Goal: Find contact information: Find contact information

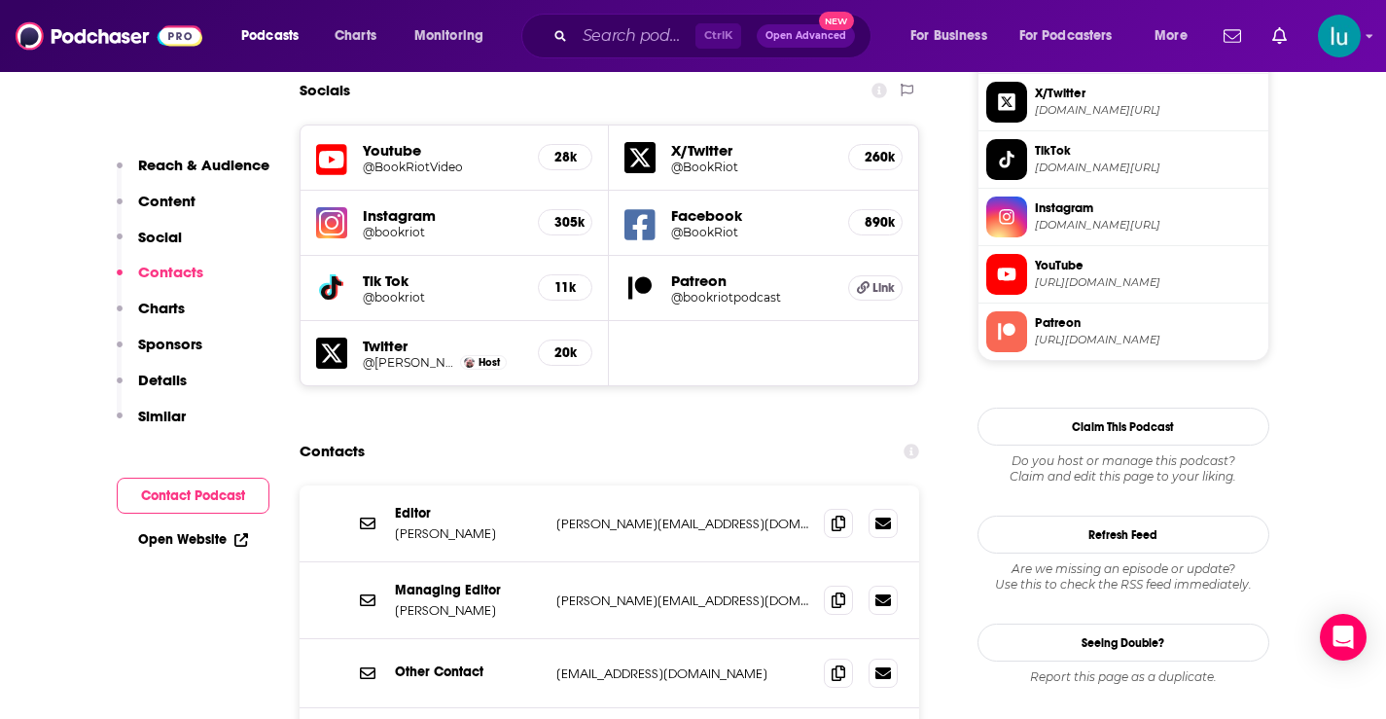
scroll to position [1943, 0]
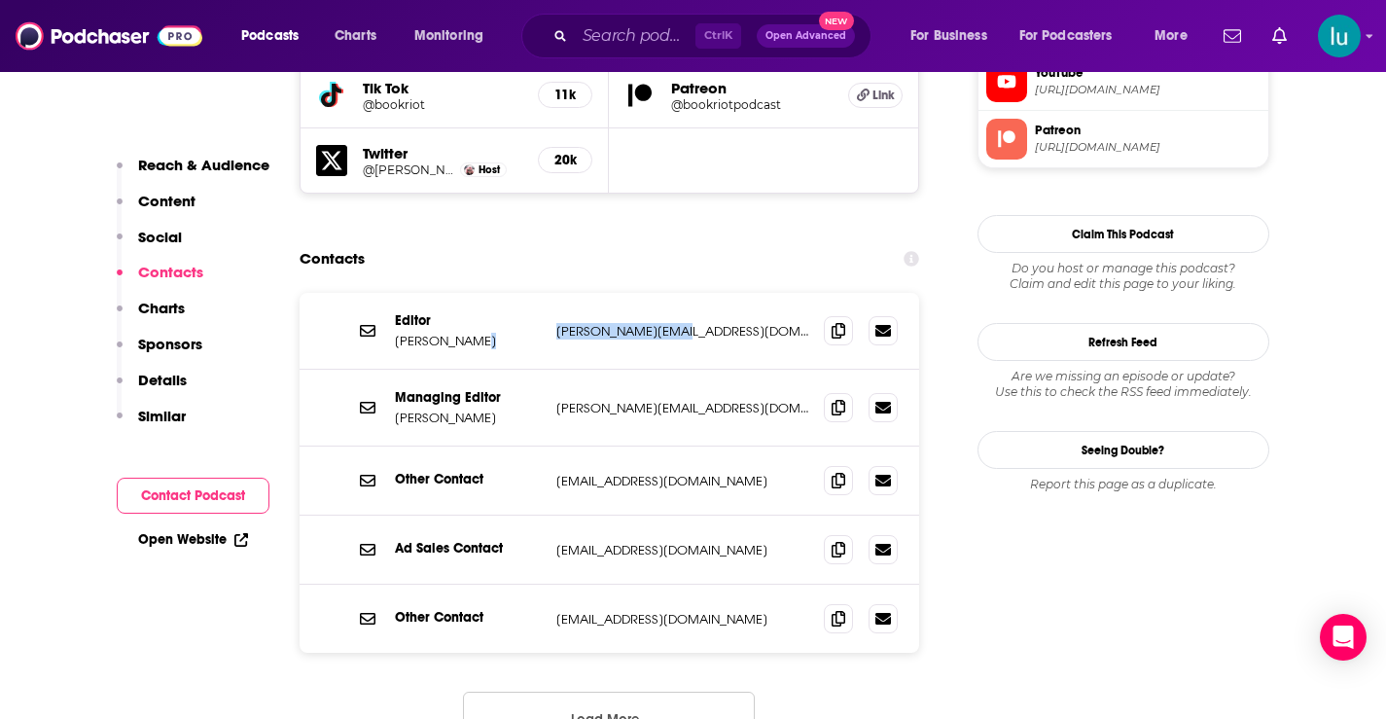
drag, startPoint x: 666, startPoint y: 218, endPoint x: 542, endPoint y: 226, distance: 124.8
click at [0, 0] on div "Editor Kelly Jensen kelly@bookriot.com kelly@bookriot.com" at bounding box center [0, 0] width 0 height 0
copy div "kelly@bookriot.com"
drag, startPoint x: 689, startPoint y: 292, endPoint x: 583, endPoint y: 301, distance: 106.4
click at [554, 370] on div "Managing Editor Vanessa Diaz vanessa@bookriot.com vanessa@bookriot.com" at bounding box center [610, 408] width 621 height 77
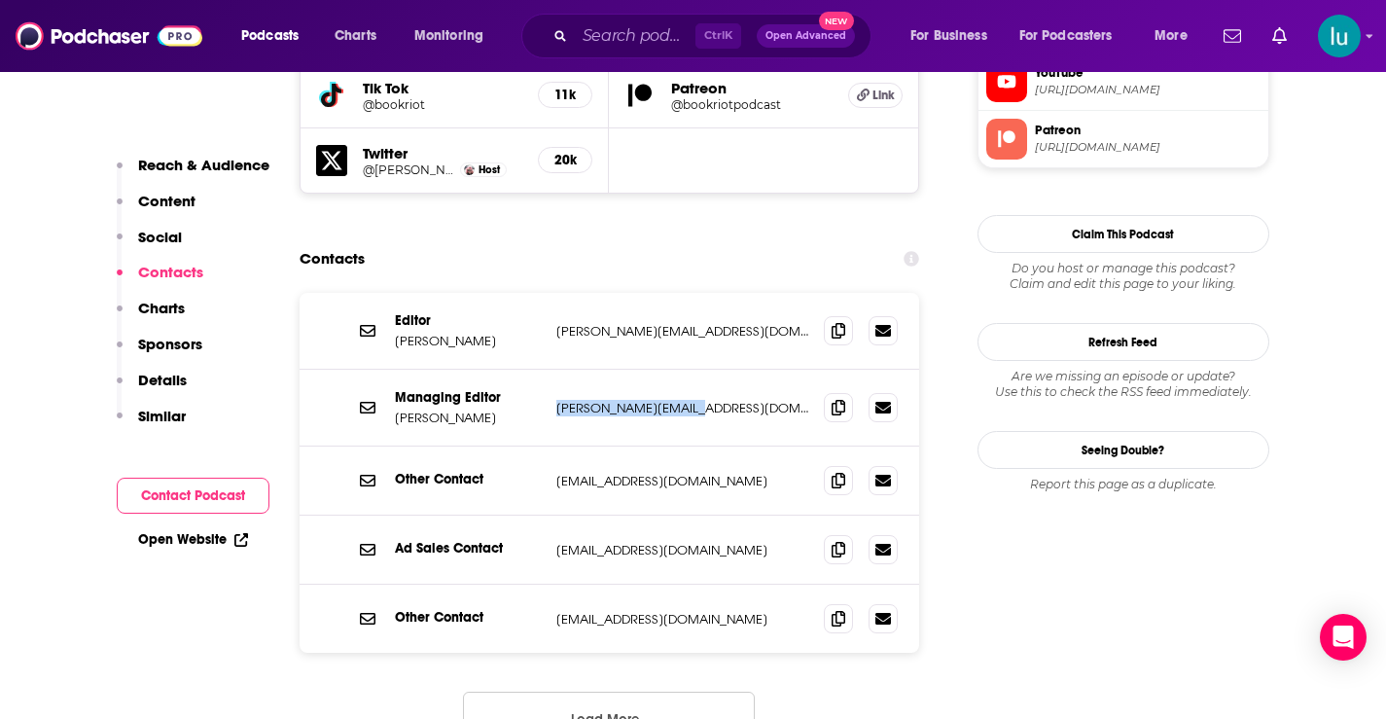
copy p "vanessa@bookriot.com"
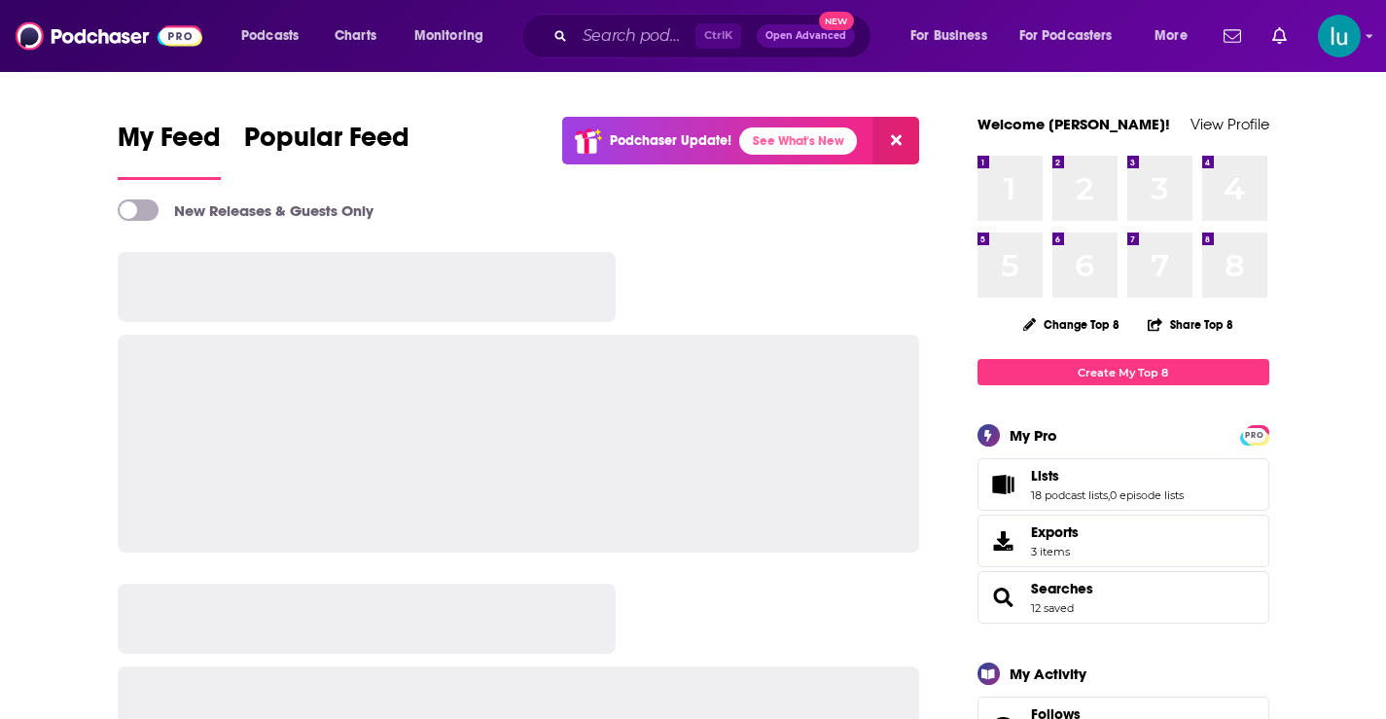
click at [700, 31] on span "Ctrl K" at bounding box center [719, 35] width 46 height 25
click at [610, 33] on input "Search podcasts, credits, & more..." at bounding box center [635, 35] width 121 height 31
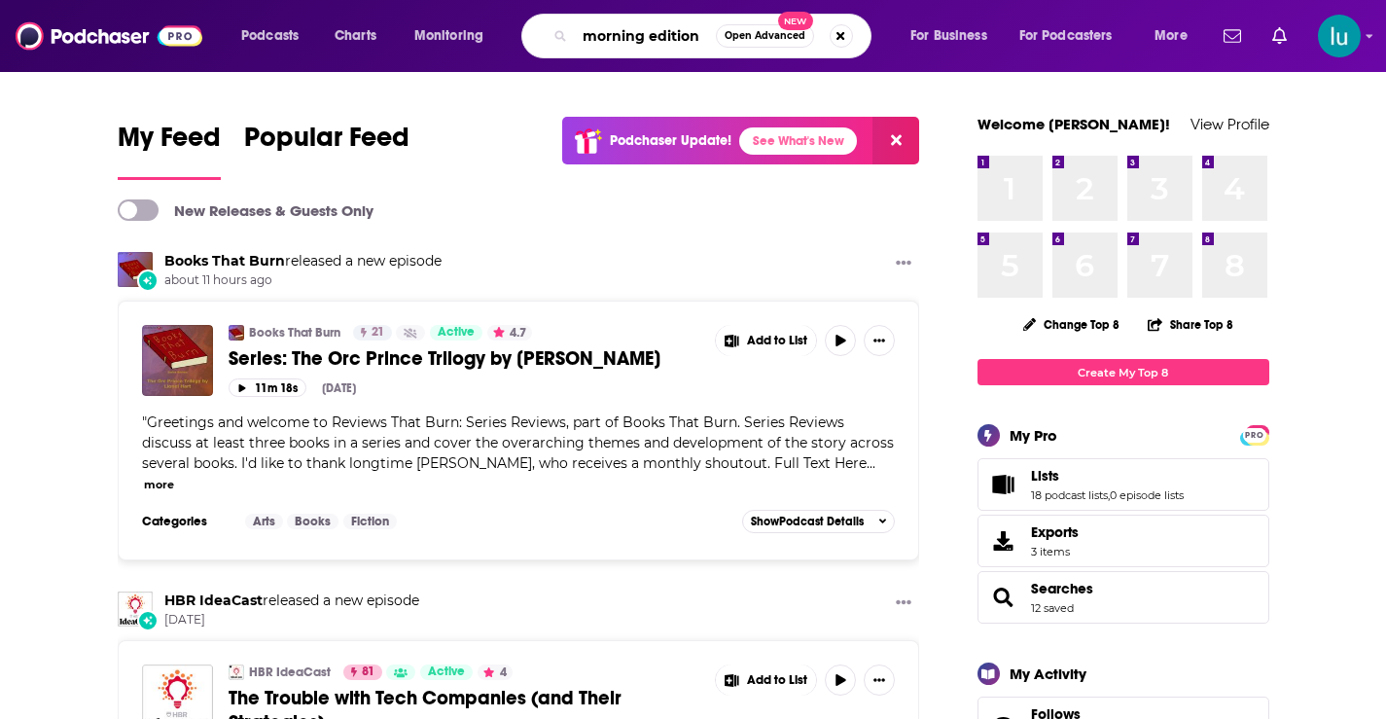
type input "morning edition"
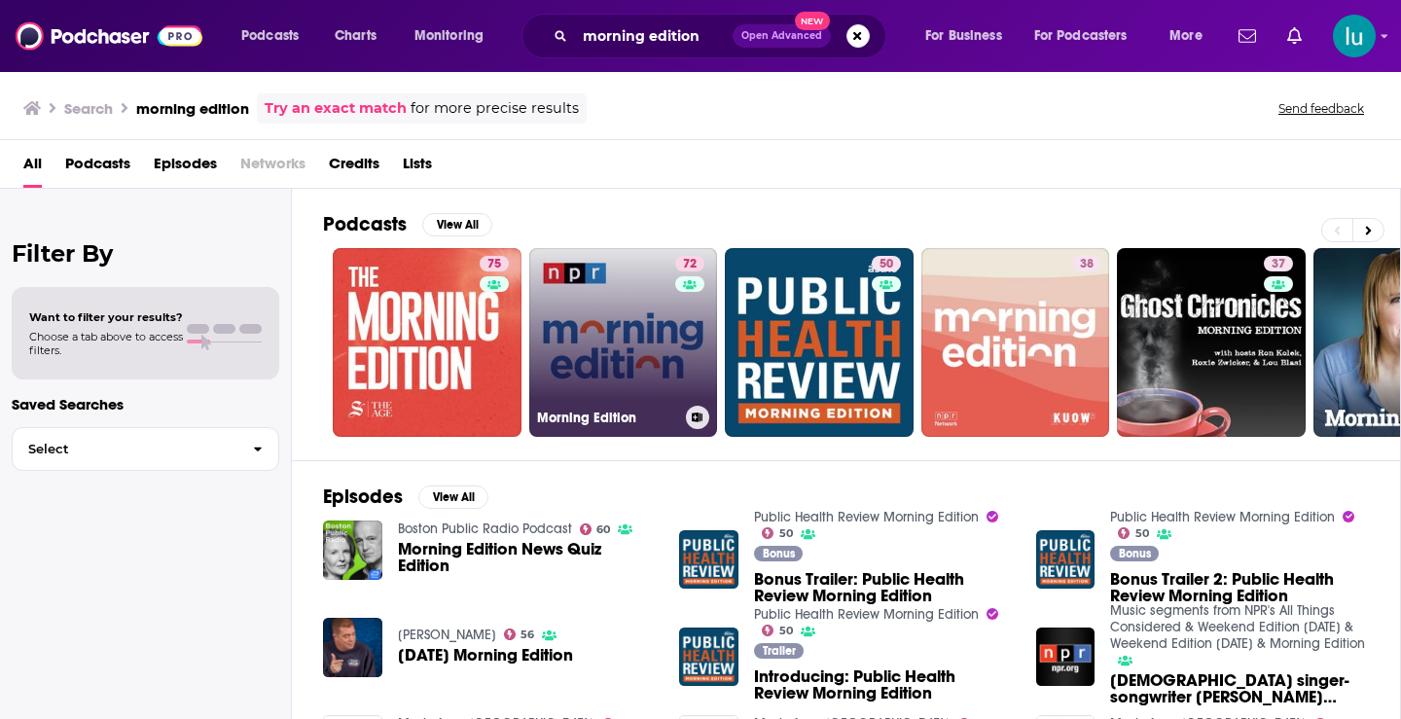
click at [647, 331] on link "72 Morning Edition" at bounding box center [623, 342] width 189 height 189
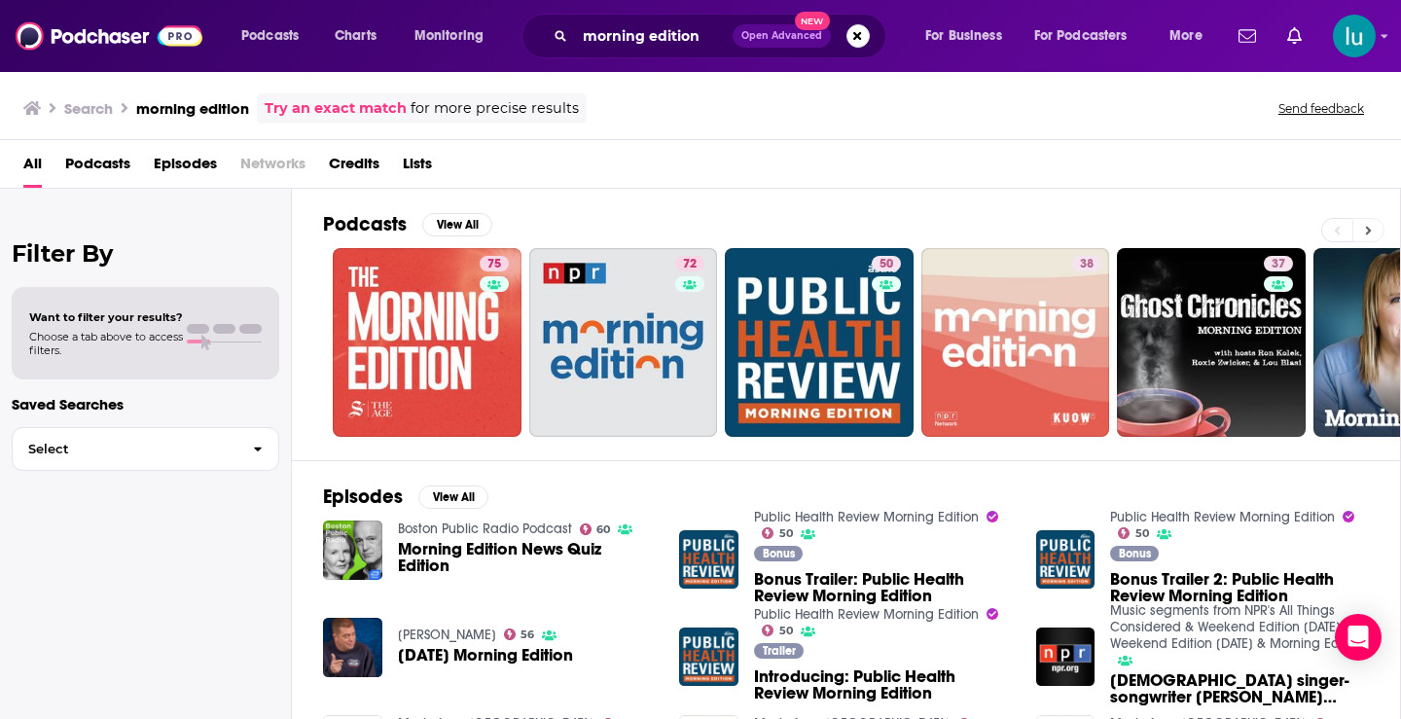
click at [1375, 230] on button at bounding box center [1368, 230] width 32 height 24
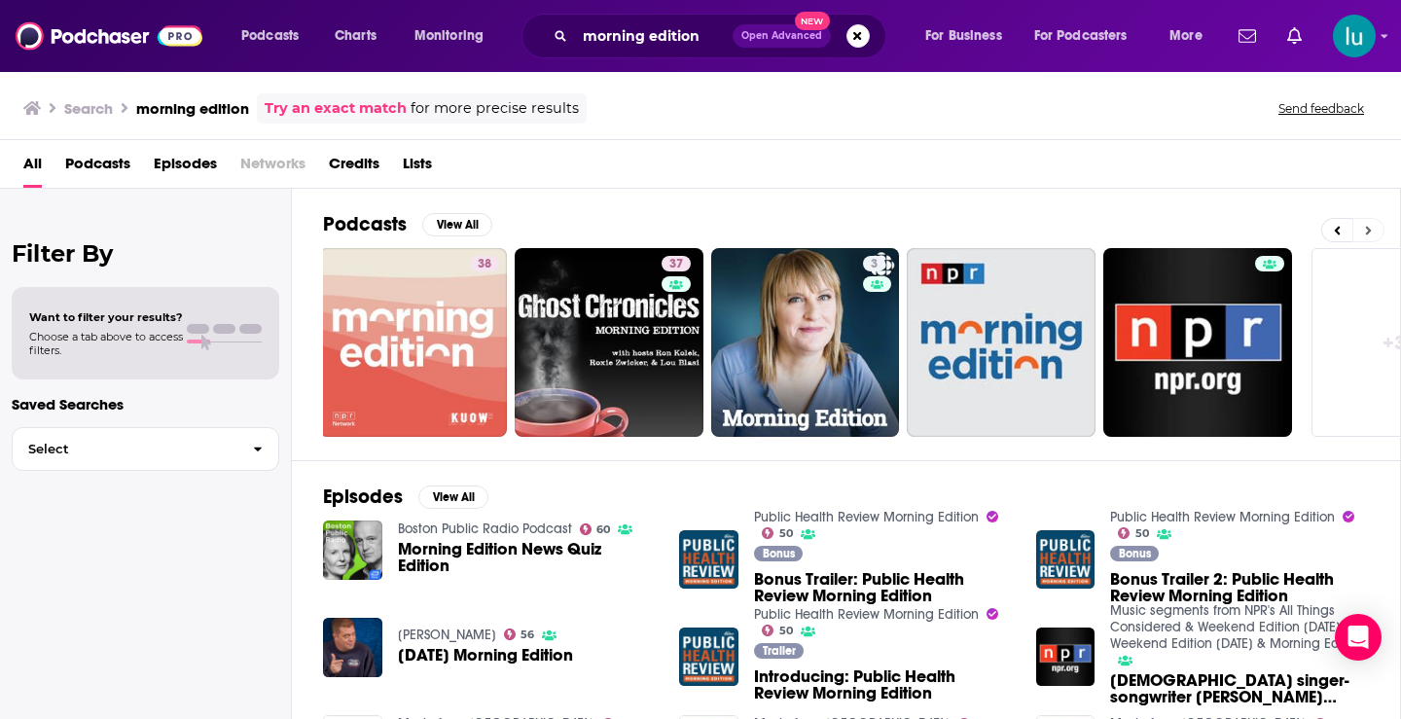
scroll to position [0, 709]
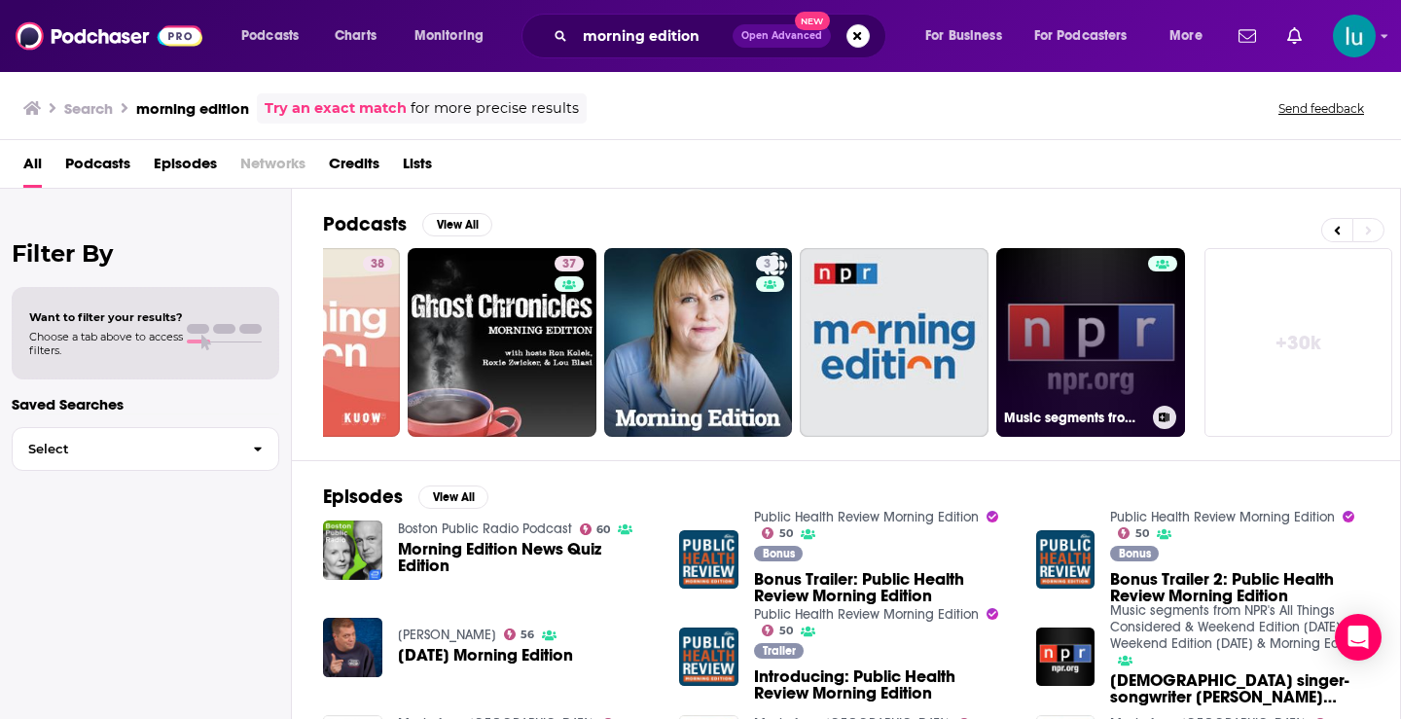
click at [1109, 349] on link "Music segments from NPR's All Things Considered & Weekend Edition Saturday & We…" at bounding box center [1090, 342] width 189 height 189
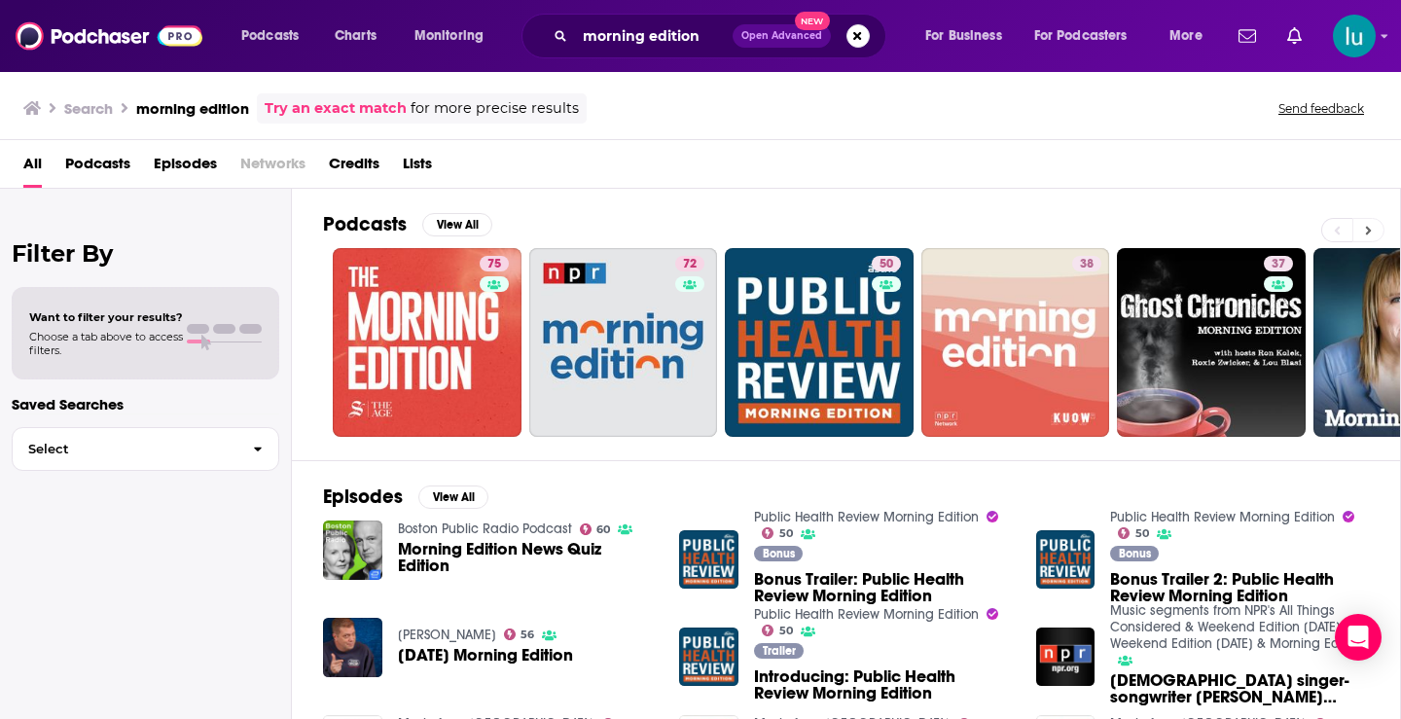
click at [1368, 224] on icon at bounding box center [1368, 231] width 7 height 14
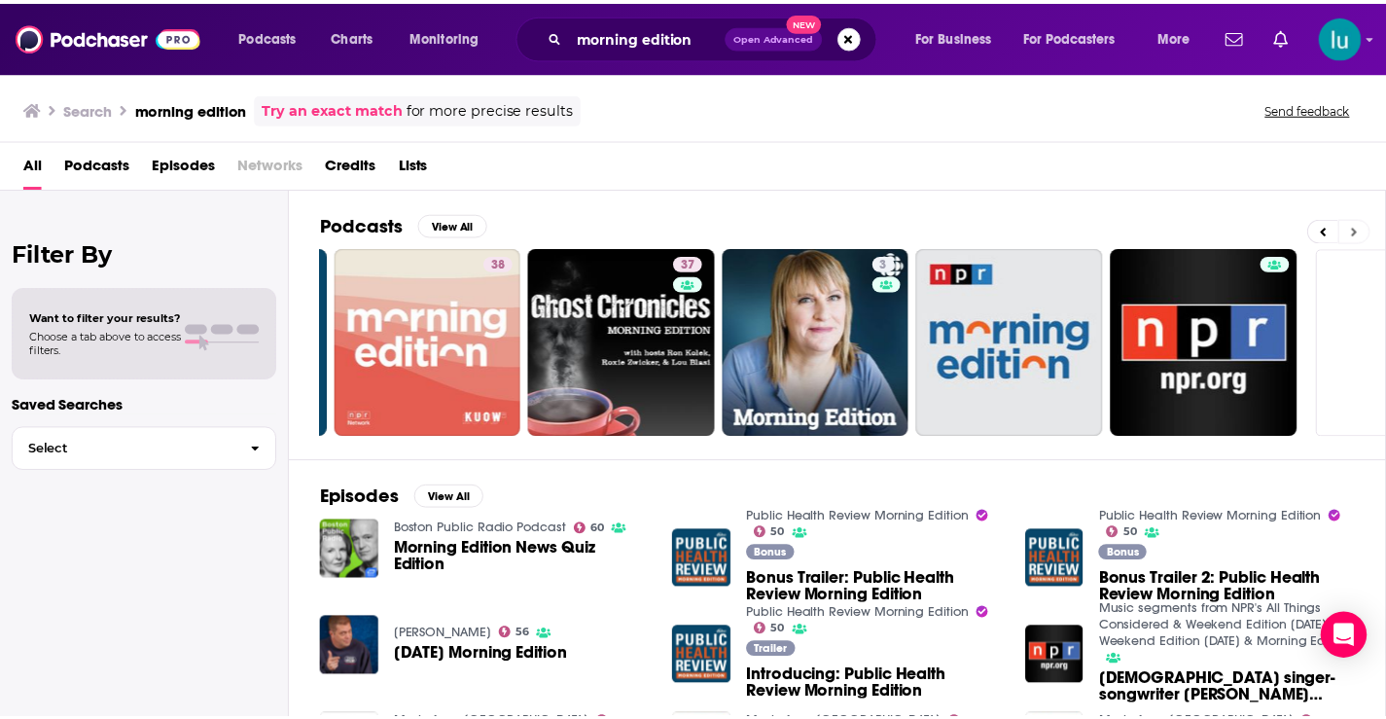
scroll to position [0, 709]
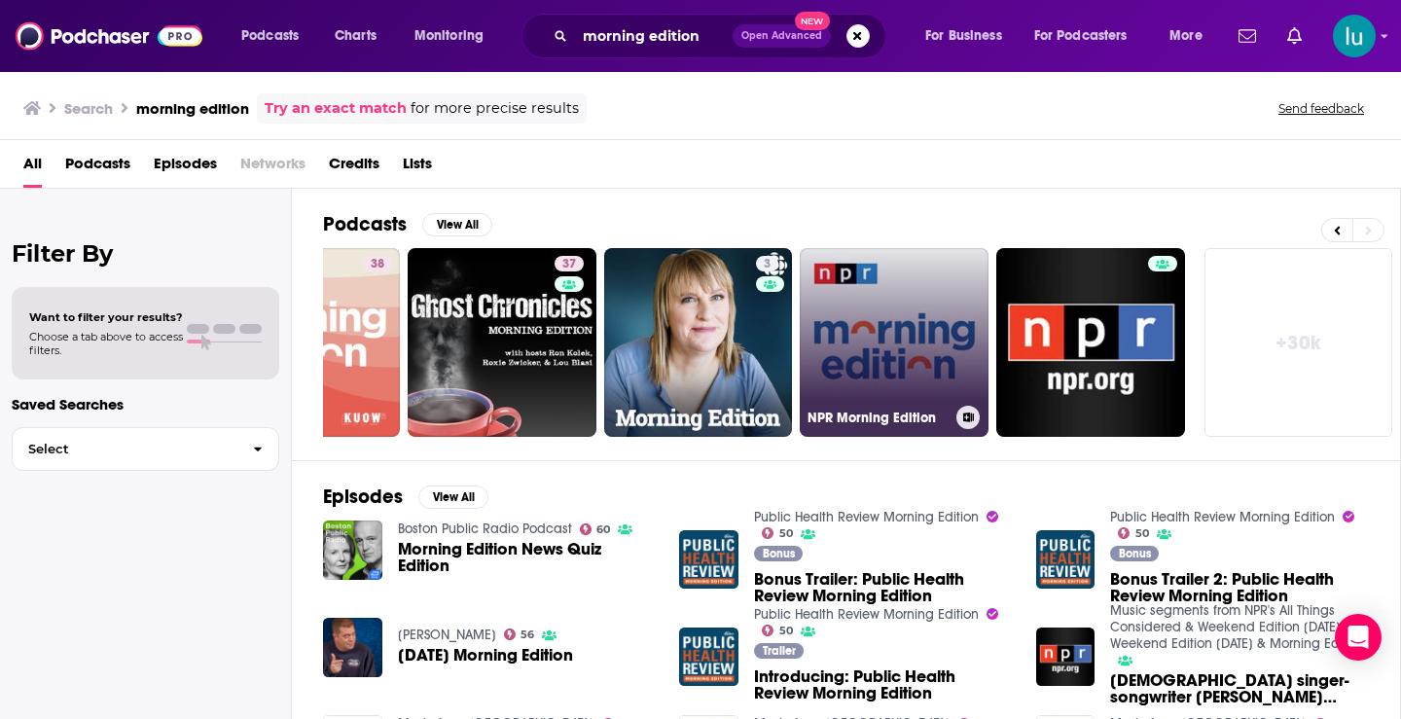
click at [889, 343] on link "NPR Morning Edition" at bounding box center [894, 342] width 189 height 189
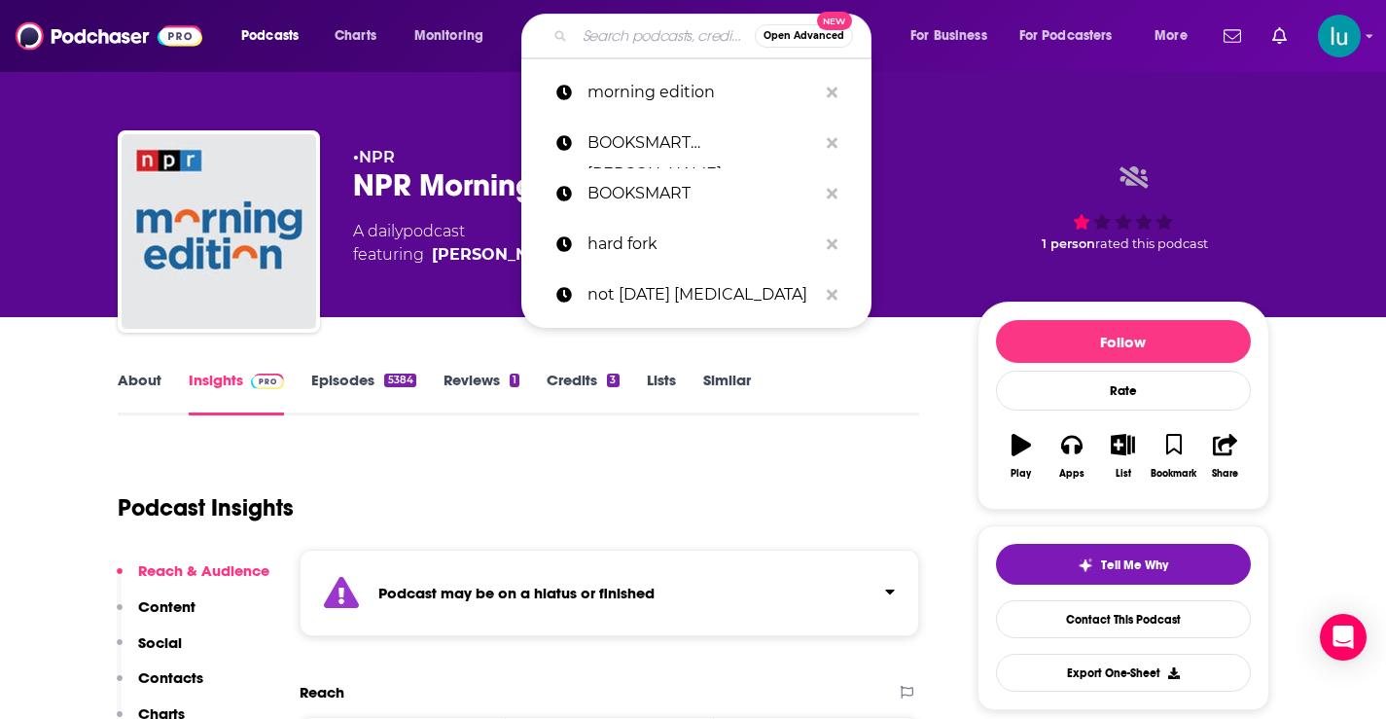
click at [644, 36] on input "Search podcasts, credits, & more..." at bounding box center [665, 35] width 180 height 31
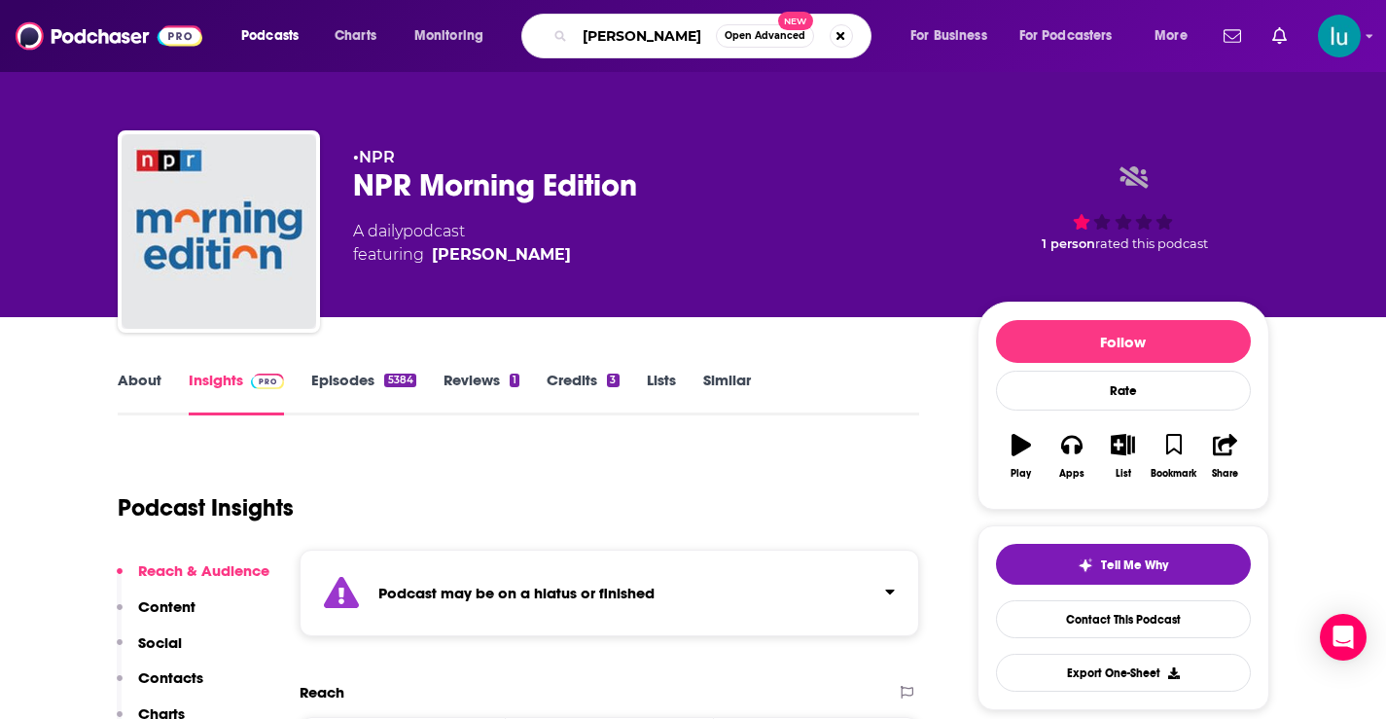
type input "ezra klein"
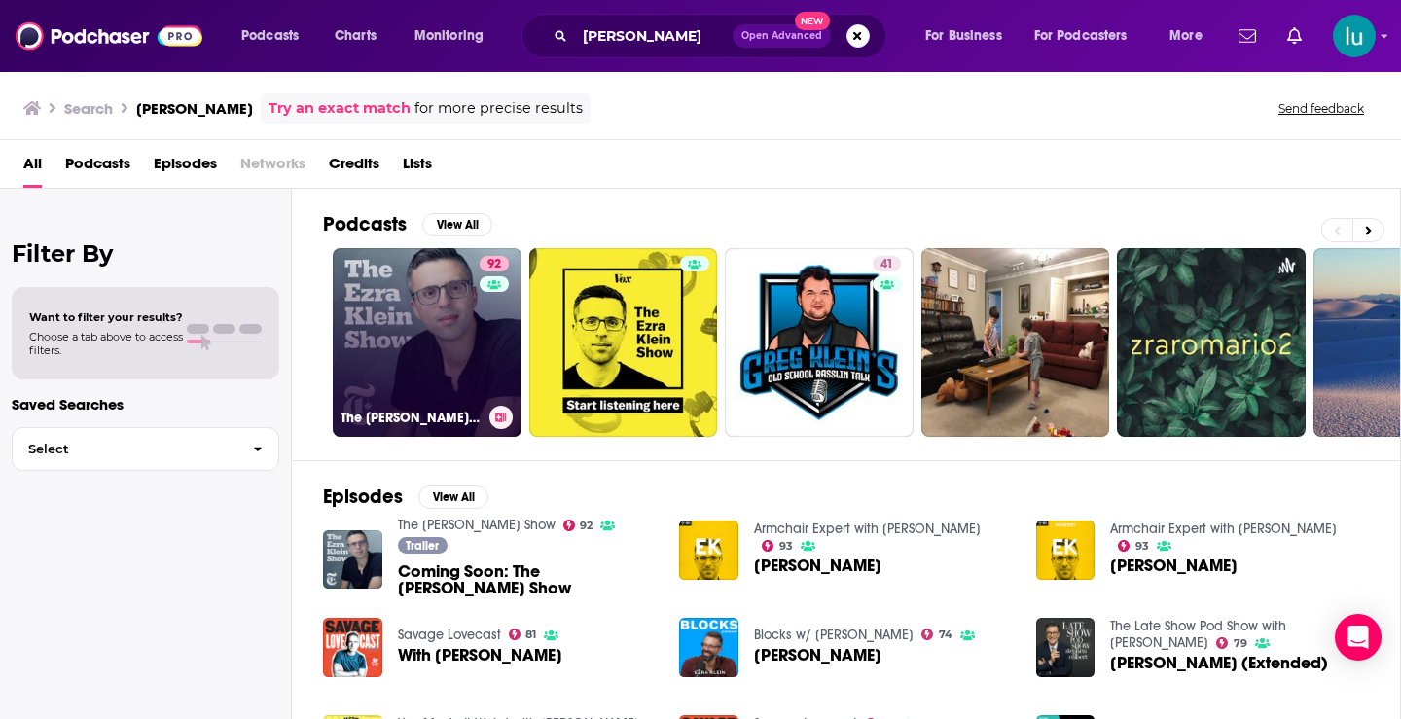
click at [426, 335] on link "92 The Ezra Klein Show" at bounding box center [427, 342] width 189 height 189
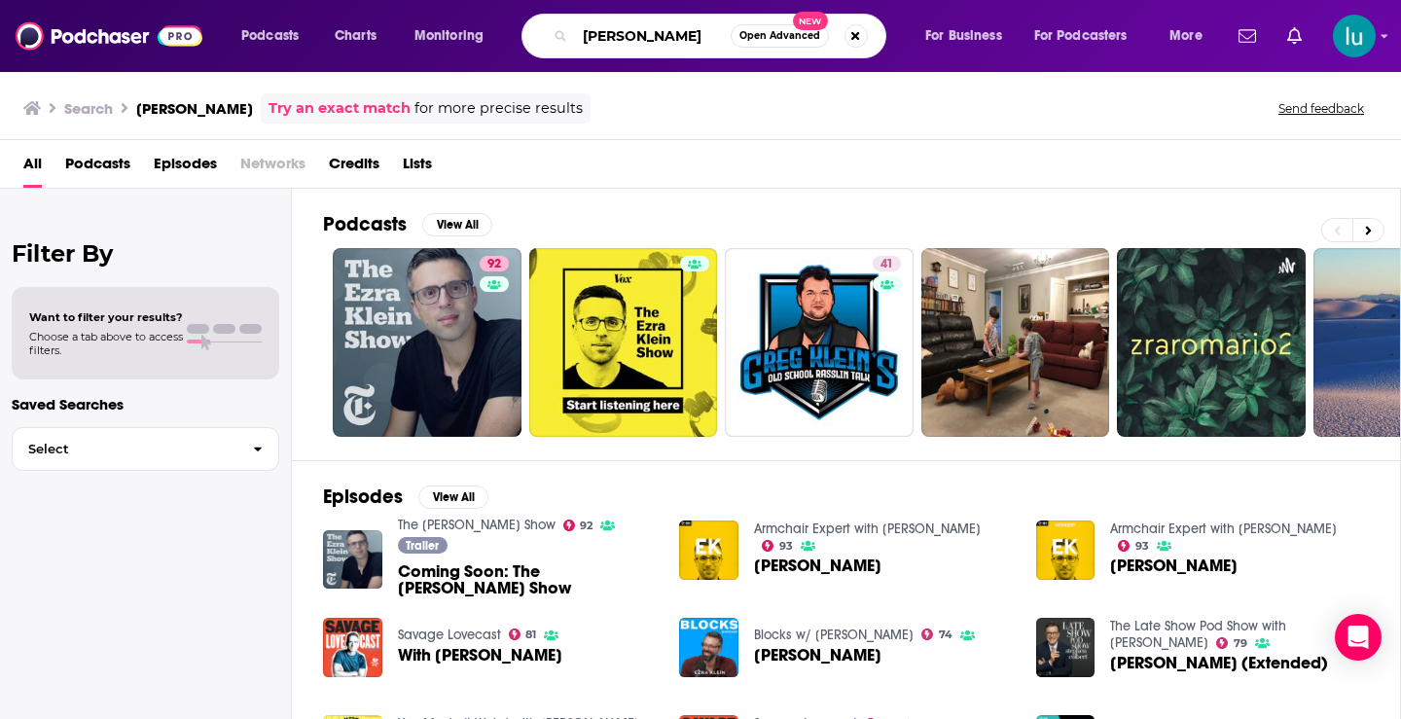
drag, startPoint x: 708, startPoint y: 46, endPoint x: 376, endPoint y: 0, distance: 334.9
click at [389, 1] on div "Podcasts Charts Monitoring ezra klein Open Advanced New For Business For Podcas…" at bounding box center [700, 36] width 1401 height 72
type input "on the media"
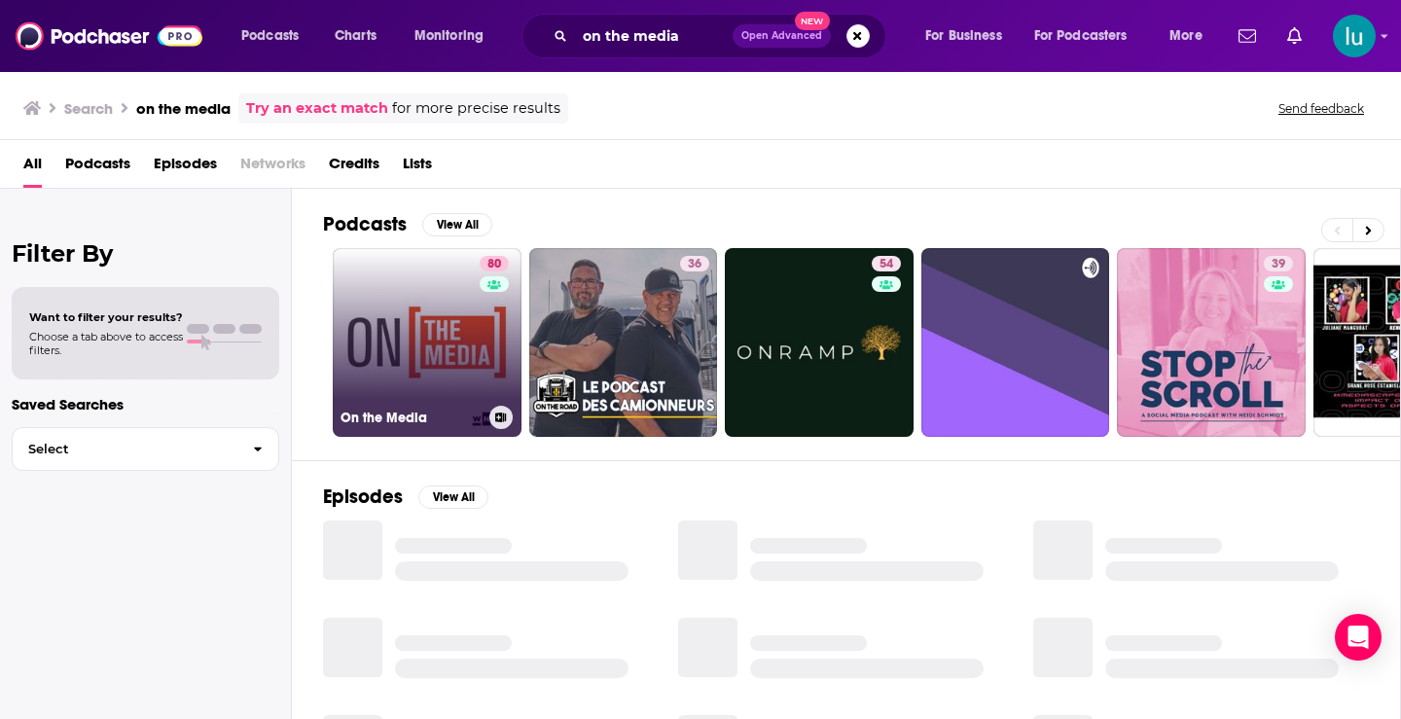
click at [414, 309] on link "80 On the Media" at bounding box center [427, 342] width 189 height 189
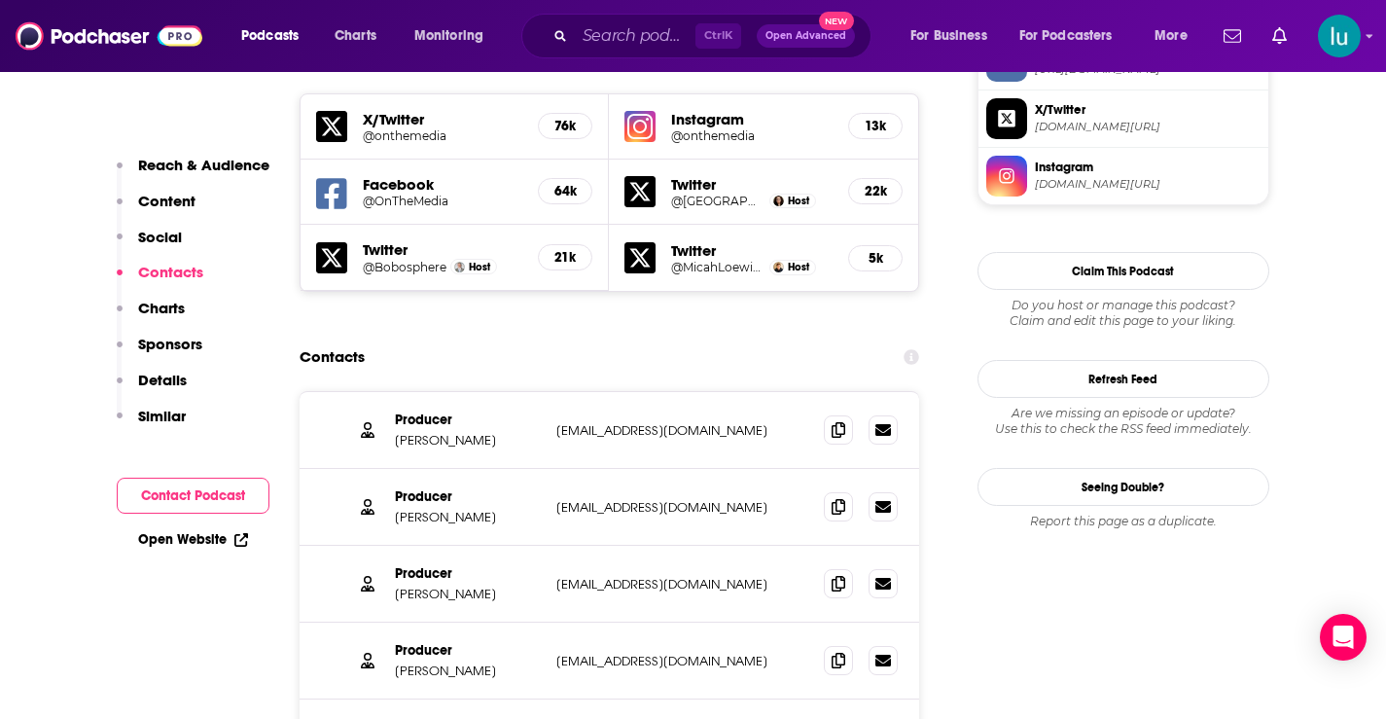
scroll to position [1765, 0]
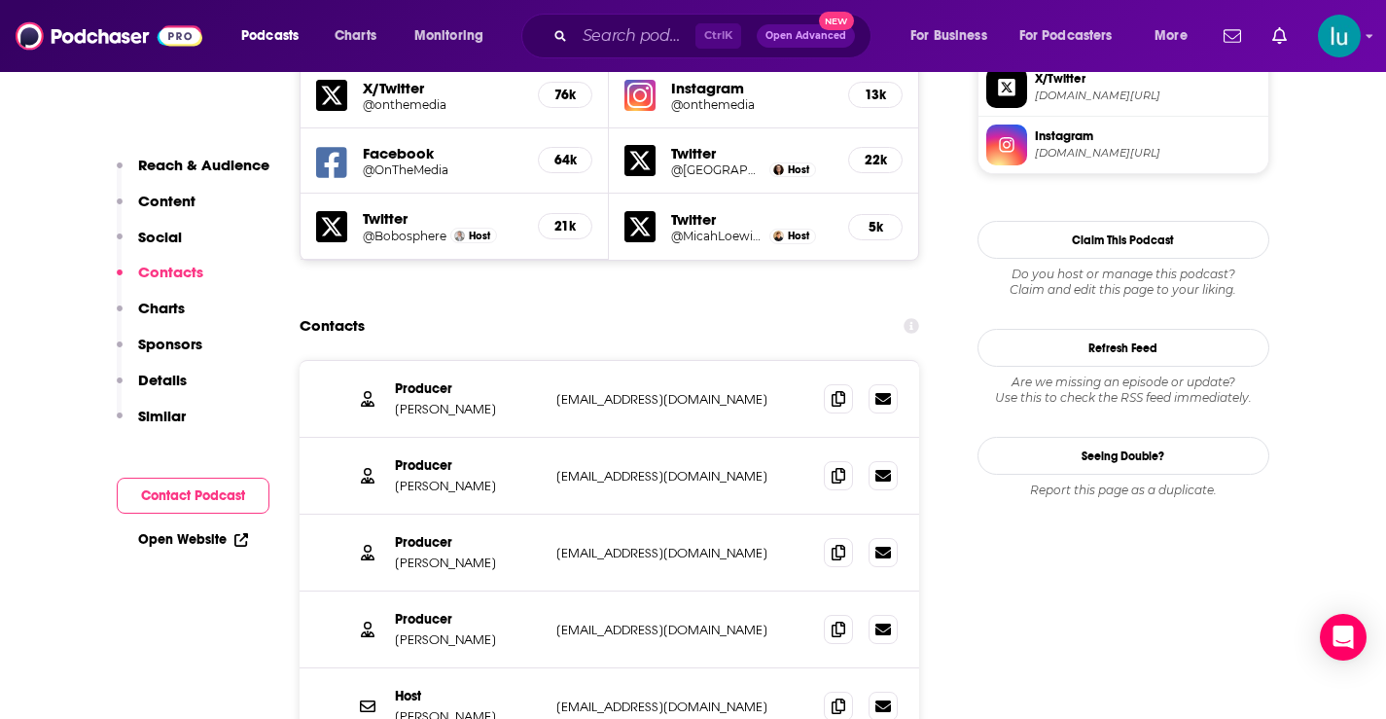
click at [0, 0] on div "Producer Alana Casanova-Burgess acasanova@wnyc.org acasanova@wnyc.org" at bounding box center [0, 0] width 0 height 0
copy div "s acasanova@wnyc.org"
drag, startPoint x: 716, startPoint y: 365, endPoint x: 550, endPoint y: 373, distance: 166.5
click at [552, 438] on div "Producer Micah Loewinger mloewinger@wnyc.org mloewinger@wnyc.org" at bounding box center [610, 476] width 621 height 77
copy p "mloewinger@wnyc.org"
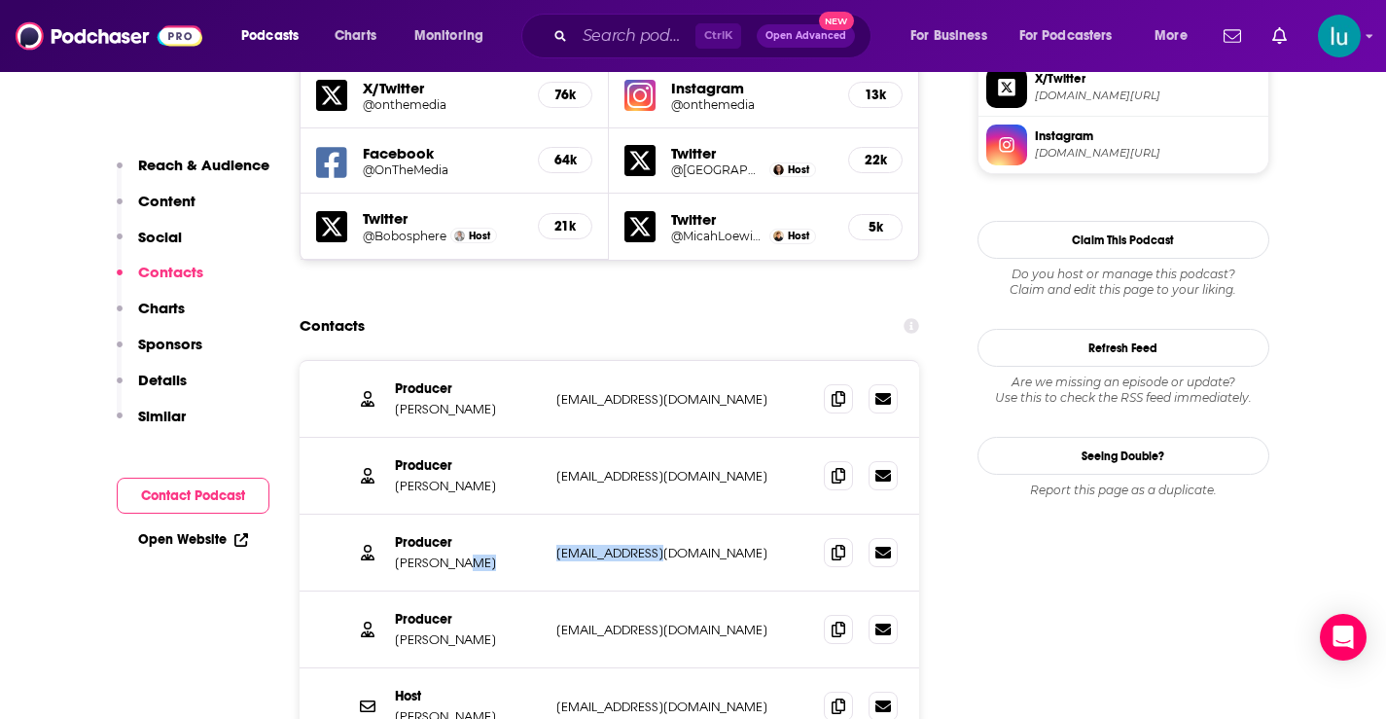
drag, startPoint x: 672, startPoint y: 438, endPoint x: 582, endPoint y: 457, distance: 92.5
click at [547, 515] on div "Producer Leah Feder lfeder@wnyc.org lfeder@wnyc.org" at bounding box center [610, 553] width 621 height 77
copy div "lfeder@wnyc.org"
drag, startPoint x: 713, startPoint y: 517, endPoint x: 590, endPoint y: 529, distance: 124.2
click at [547, 591] on div "Producer Sarah Abdurrahman sabdurrahman@wnyc.org sabdurrahman@wnyc.org" at bounding box center [610, 629] width 621 height 77
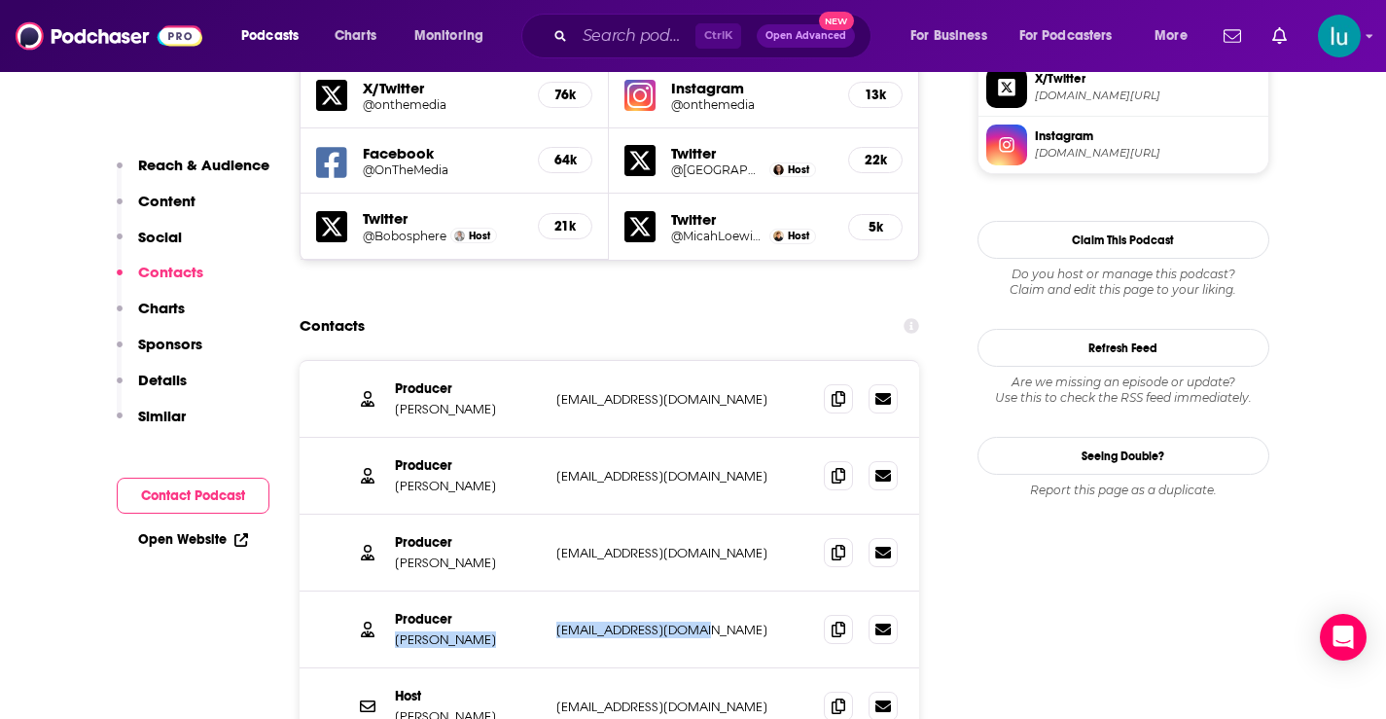
click at [732, 591] on div "Producer Sarah Abdurrahman sabdurrahman@wnyc.org sabdurrahman@wnyc.org" at bounding box center [610, 629] width 621 height 77
drag, startPoint x: 722, startPoint y: 522, endPoint x: 572, endPoint y: 520, distance: 149.8
click at [556, 622] on p "sabdurrahman@wnyc.org" at bounding box center [682, 630] width 253 height 17
drag, startPoint x: 701, startPoint y: 594, endPoint x: 580, endPoint y: 604, distance: 122.0
click at [548, 668] on div "Host Brooke Gladstone bgladstone@wnyc.org bgladstone@wnyc.org" at bounding box center [610, 706] width 621 height 76
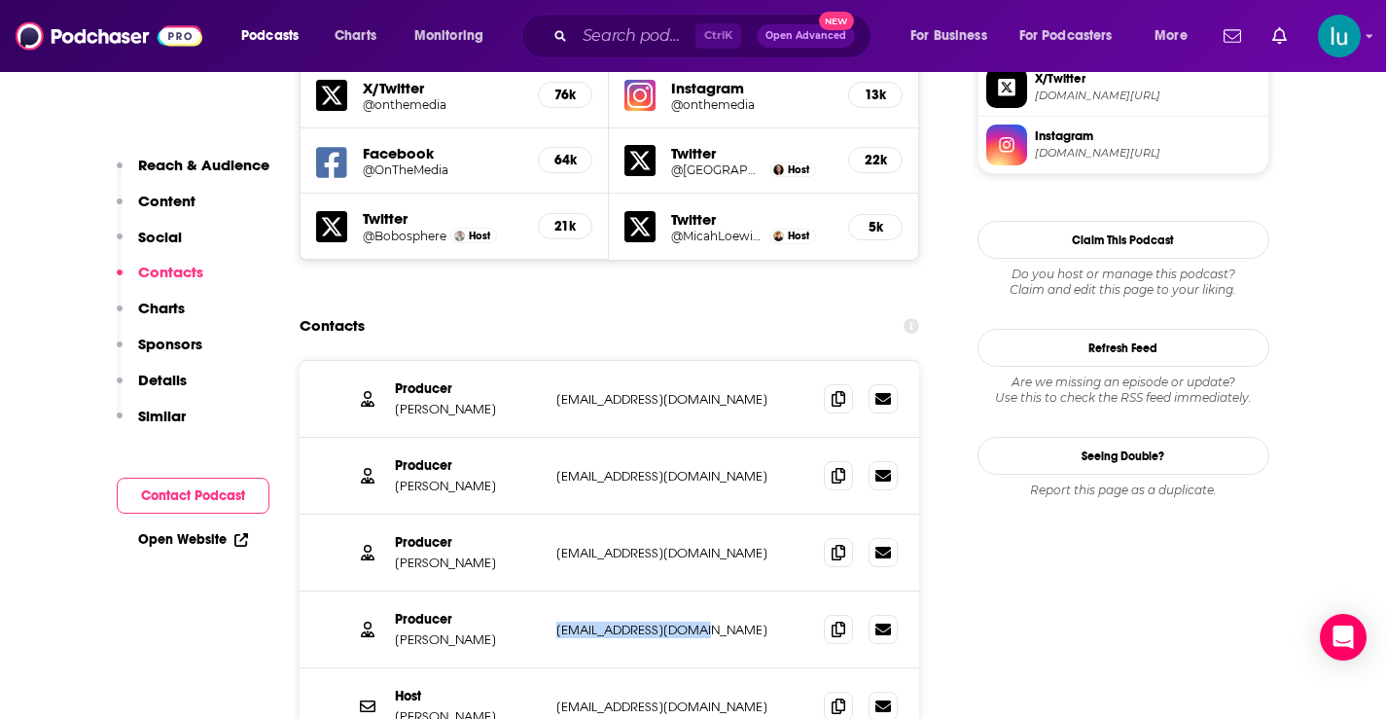
copy div "bgladstone@wnyc.org"
drag, startPoint x: 720, startPoint y: 527, endPoint x: 555, endPoint y: 521, distance: 164.5
click at [555, 591] on div "Producer Sarah Abdurrahman sabdurrahman@wnyc.org sabdurrahman@wnyc.org" at bounding box center [610, 629] width 621 height 77
copy p "sabdurrahman@wnyc.org"
drag, startPoint x: 706, startPoint y: 597, endPoint x: 596, endPoint y: 606, distance: 110.3
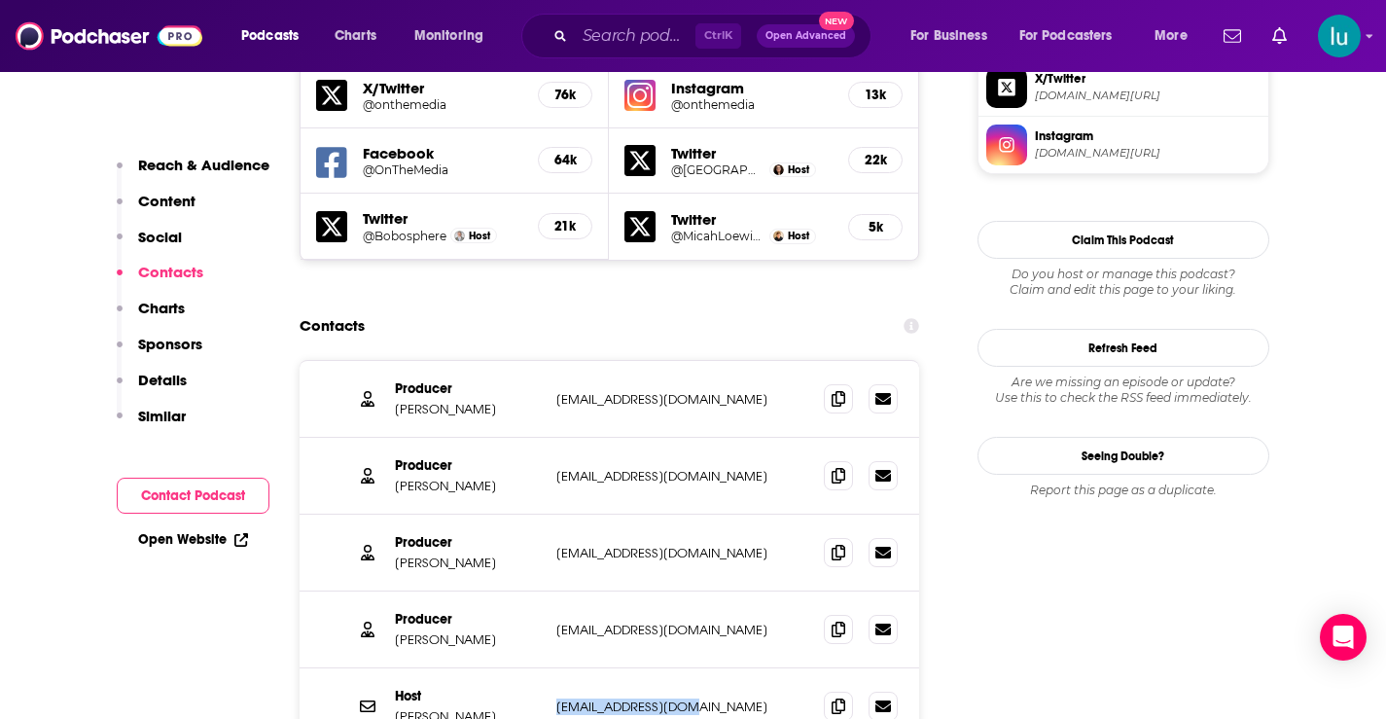
click at [553, 668] on div "Host Brooke Gladstone bgladstone@wnyc.org bgladstone@wnyc.org" at bounding box center [610, 706] width 621 height 76
copy p "bgladstone@wnyc.org"
click at [598, 36] on input "Search podcasts, credits, & more..." at bounding box center [635, 35] width 121 height 31
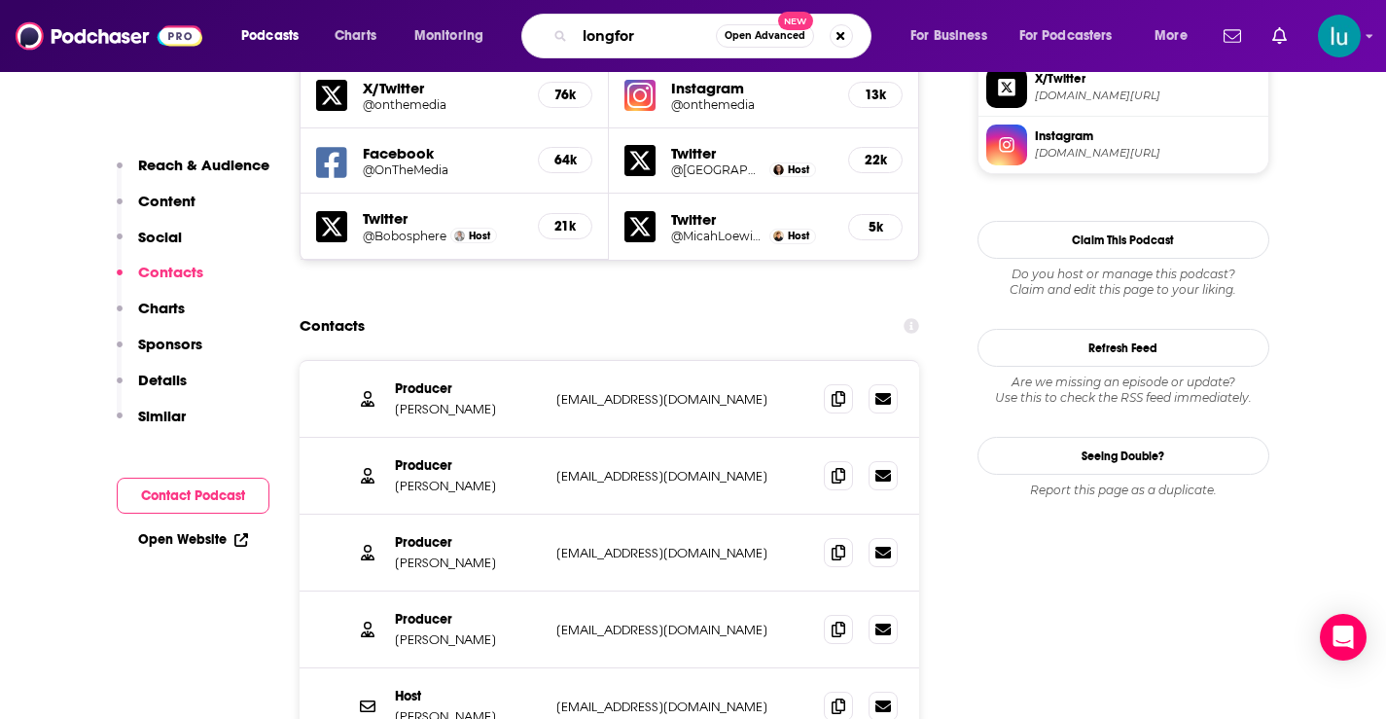
type input "longform"
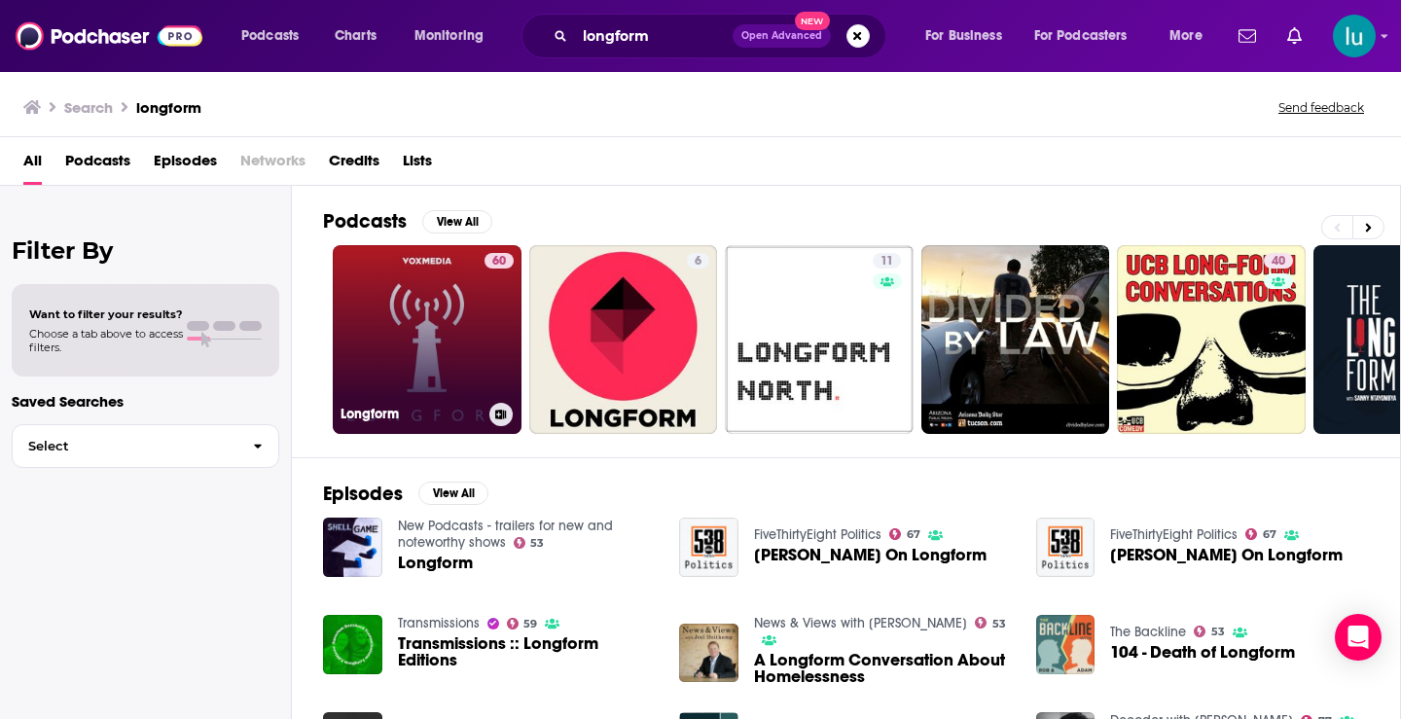
click at [425, 340] on link "60 Longform" at bounding box center [427, 339] width 189 height 189
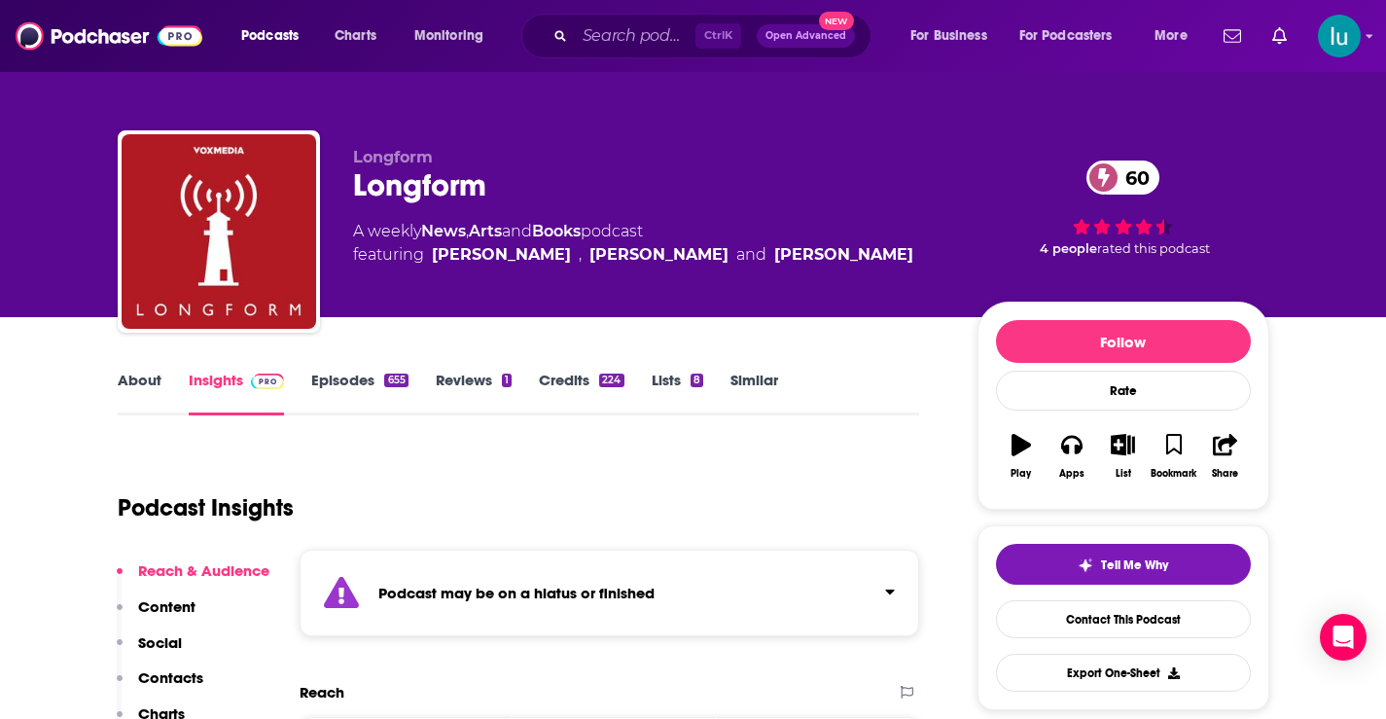
click at [354, 380] on link "Episodes 655" at bounding box center [359, 393] width 96 height 45
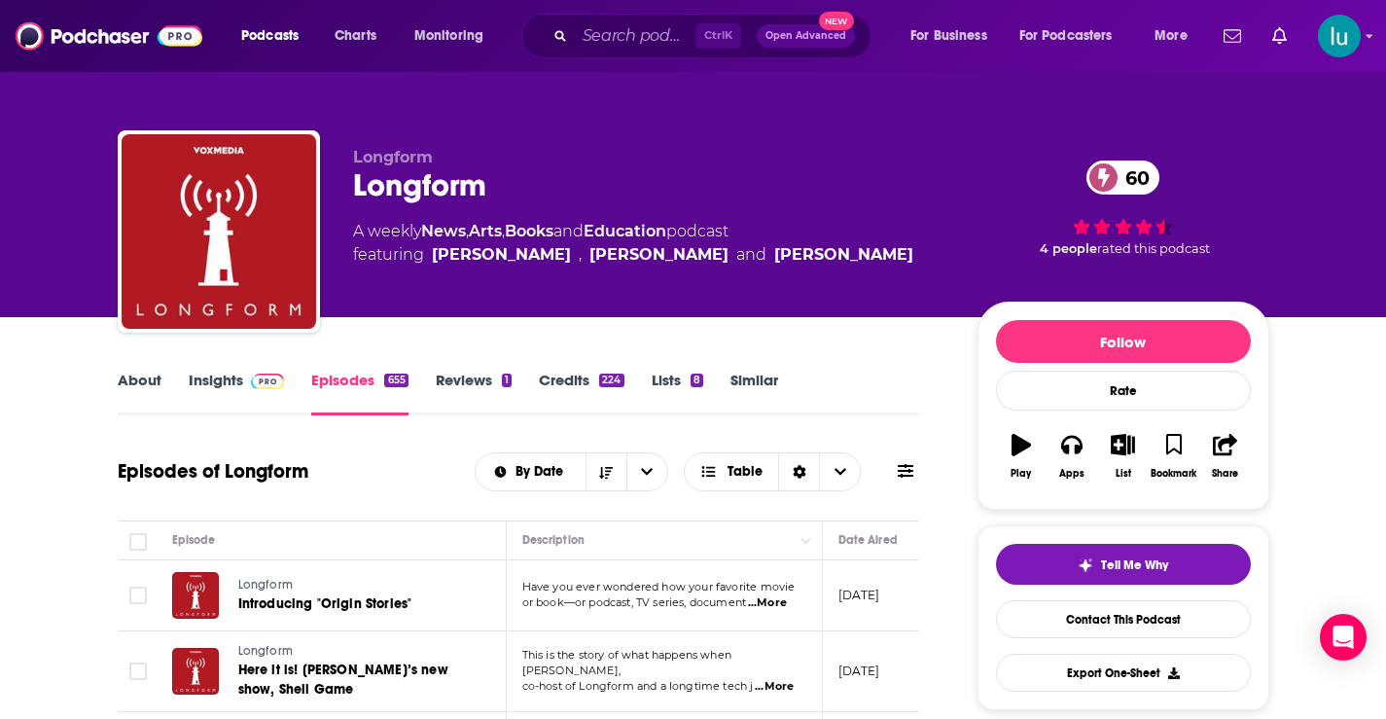
click at [225, 382] on link "Insights" at bounding box center [237, 393] width 96 height 45
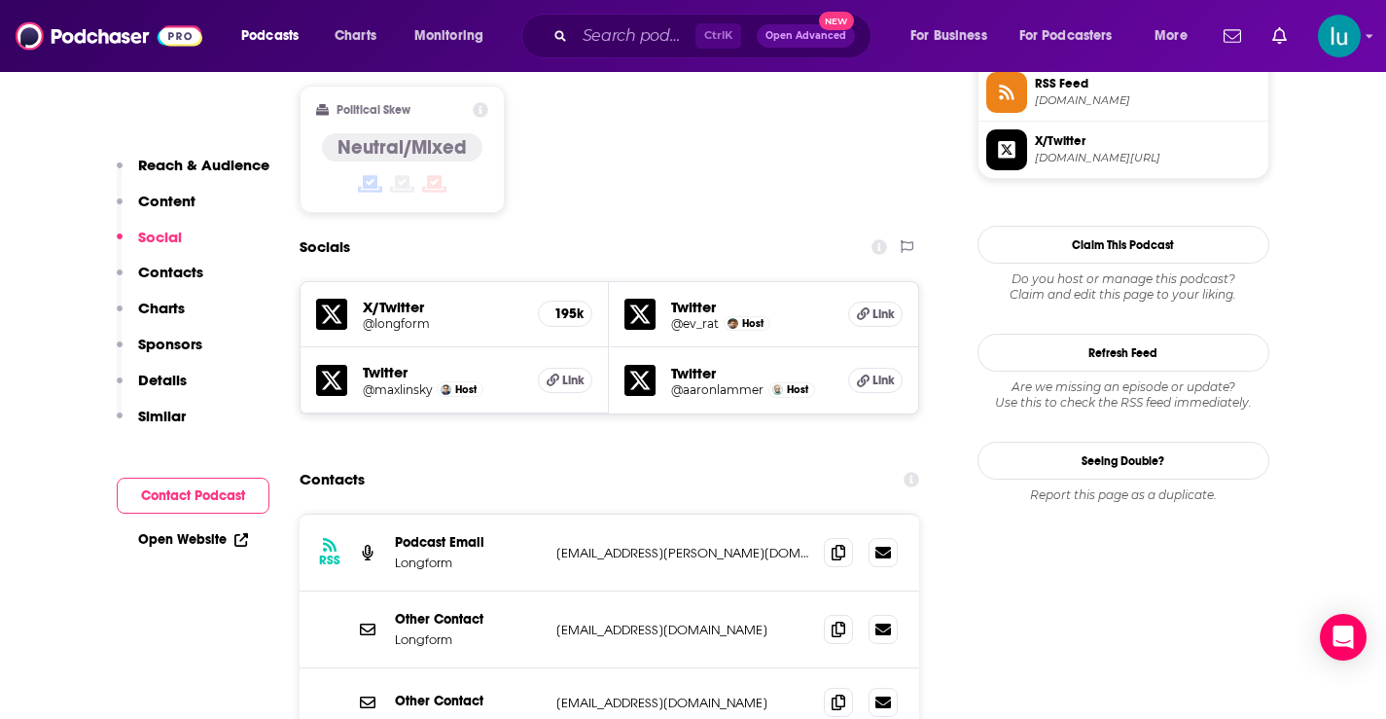
scroll to position [1662, 0]
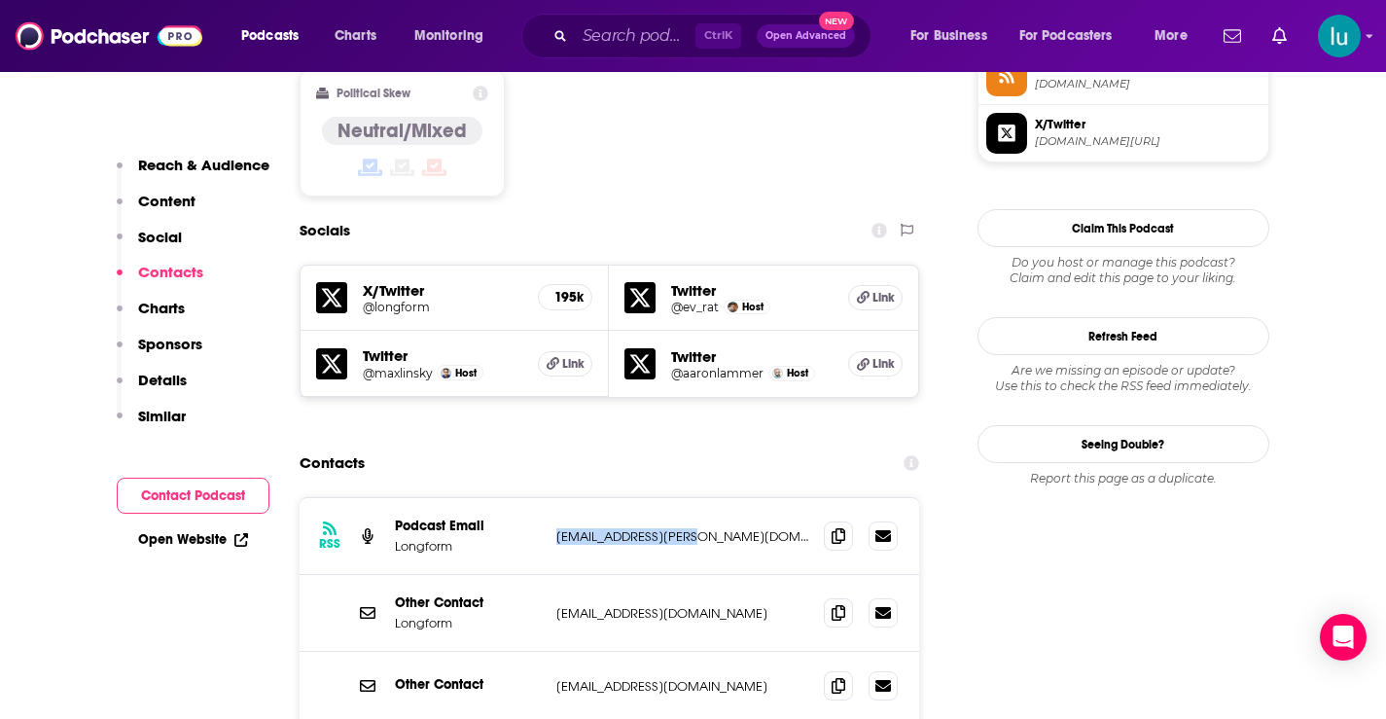
drag, startPoint x: 709, startPoint y: 450, endPoint x: 561, endPoint y: 455, distance: 147.9
click at [551, 498] on div "RSS Podcast Email Longform max.linsky@gmail.com max.linsky@gmail.com" at bounding box center [610, 536] width 621 height 77
copy p "max.linsky@gmail.com"
drag, startPoint x: 695, startPoint y: 524, endPoint x: 580, endPoint y: 534, distance: 115.2
click at [554, 575] on div "Other Contact Longform podcast@longform.org podcast@longform.org" at bounding box center [610, 613] width 621 height 77
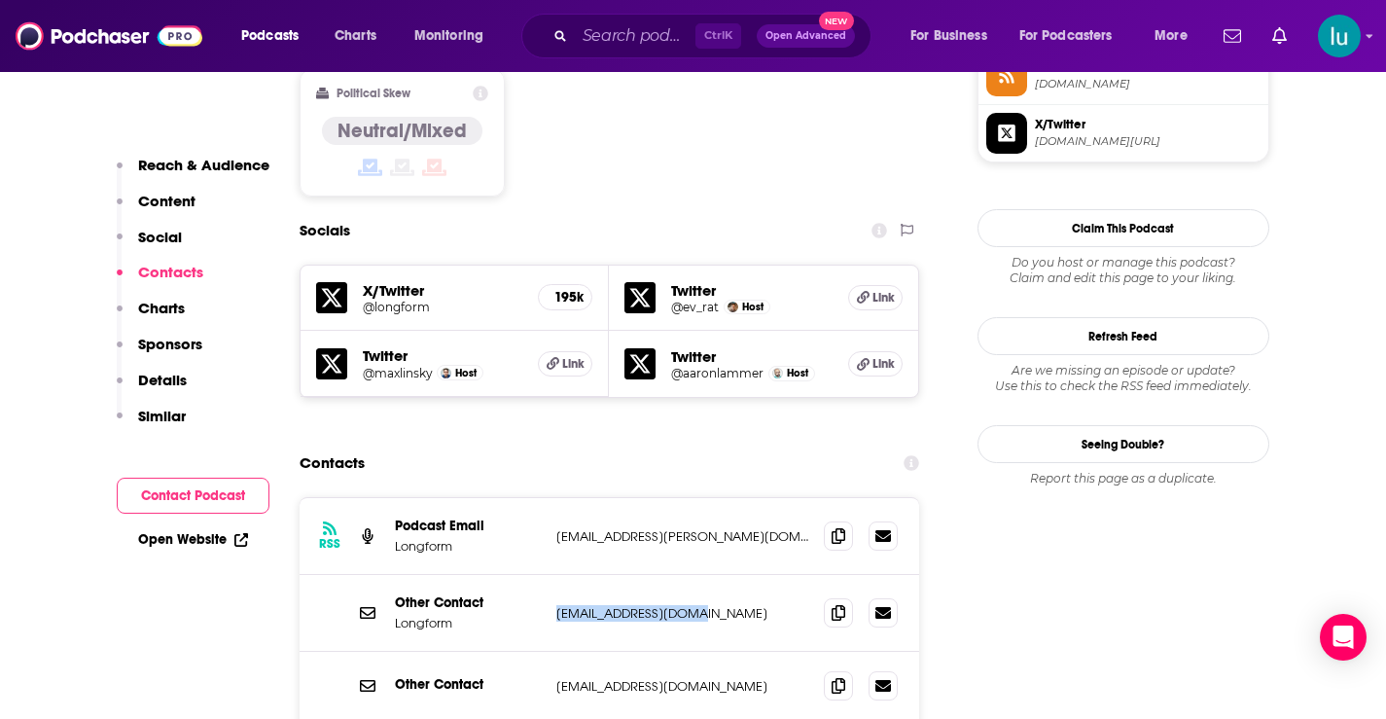
copy p "podcast@longform.org"
